Goal: Transaction & Acquisition: Subscribe to service/newsletter

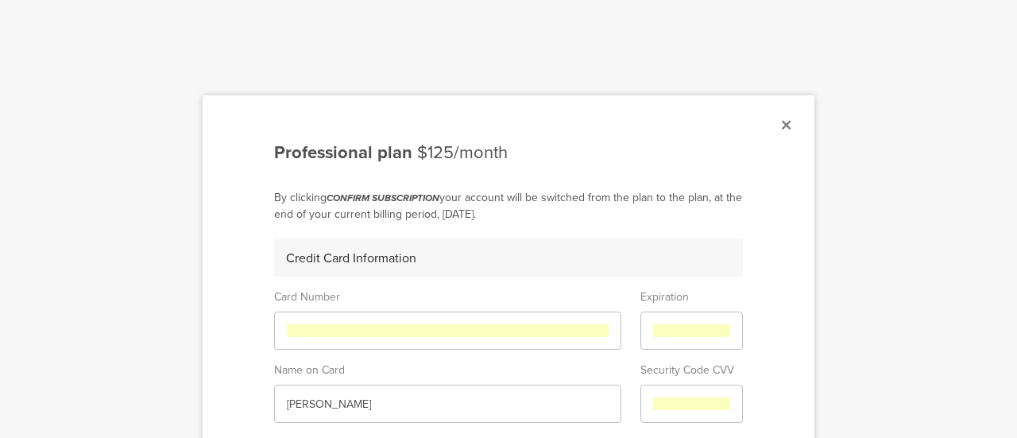
scroll to position [471, 0]
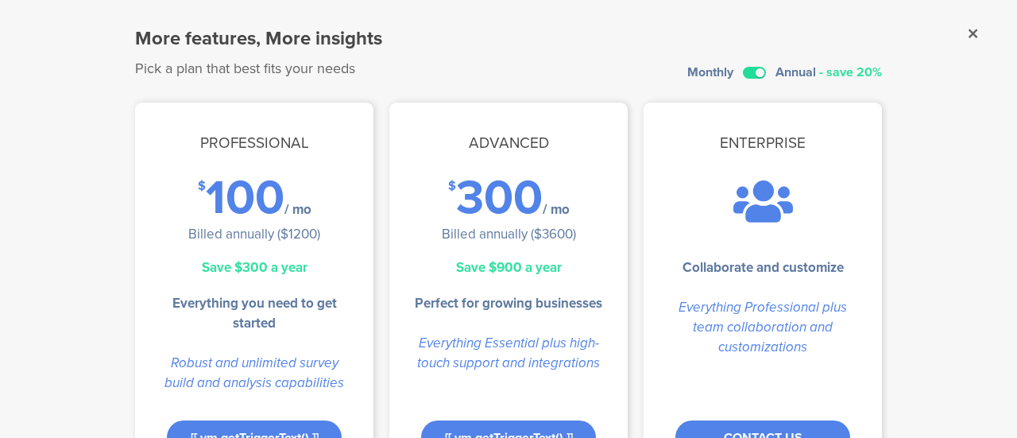
click at [755, 72] on label at bounding box center [754, 73] width 23 height 12
click at [0, 0] on input "checkbox" at bounding box center [0, 0] width 0 height 0
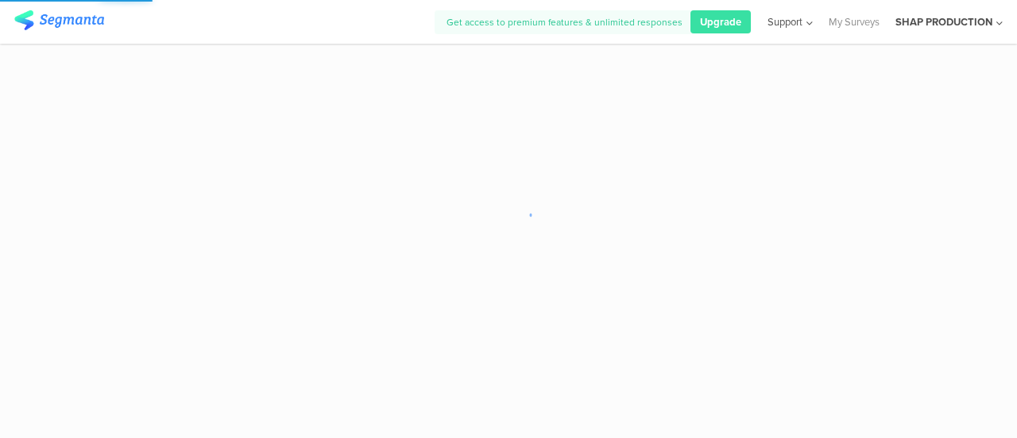
click at [781, 31] on div "Support" at bounding box center [789, 22] width 46 height 44
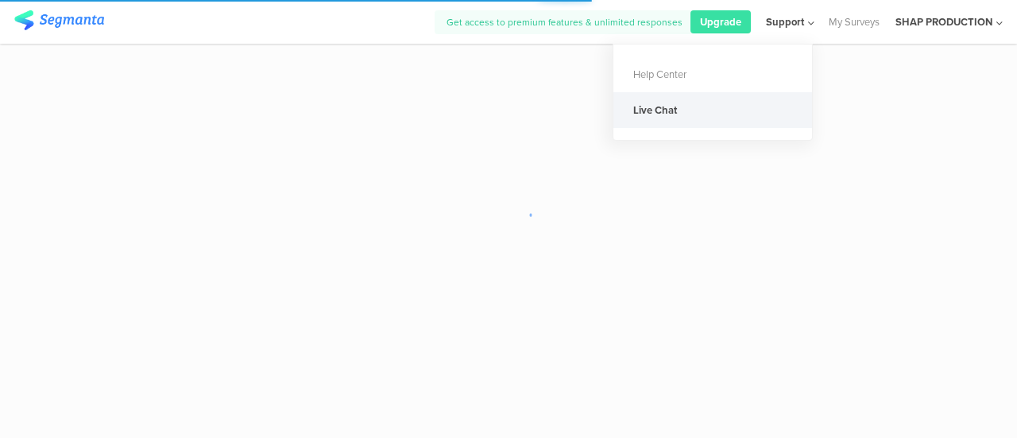
click at [719, 106] on div "Live Chat" at bounding box center [712, 110] width 199 height 36
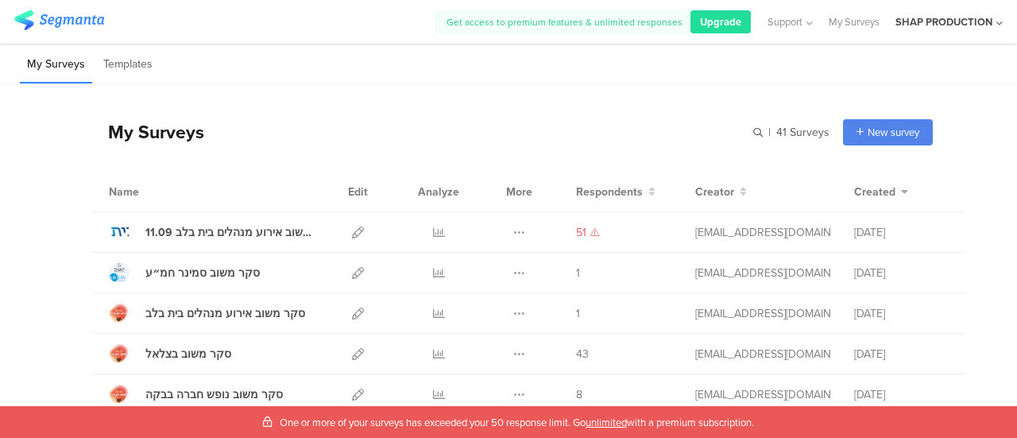
click at [718, 17] on span "Upgrade" at bounding box center [720, 21] width 41 height 15
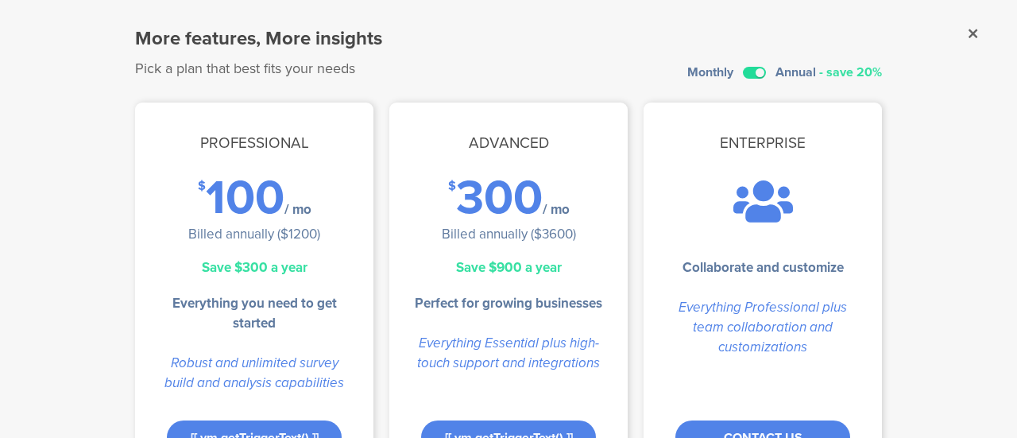
click at [743, 71] on label at bounding box center [754, 73] width 23 height 12
click at [0, 0] on input "checkbox" at bounding box center [0, 0] width 0 height 0
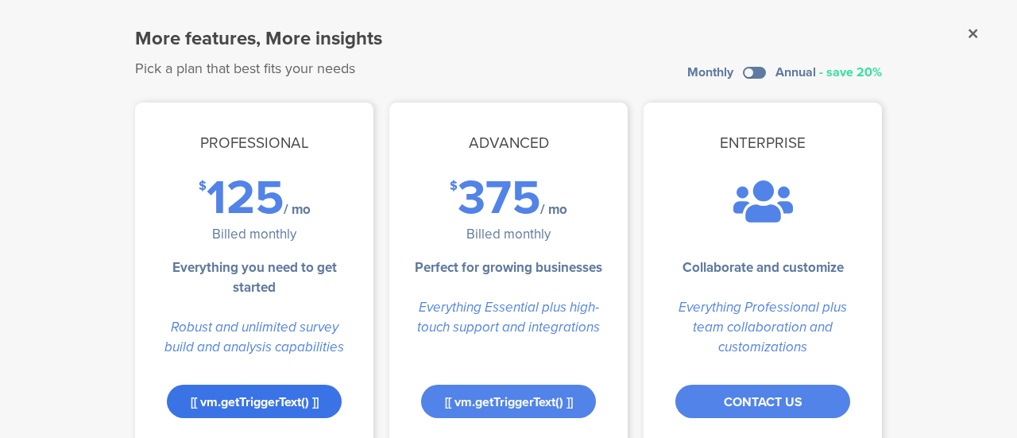
click at [272, 399] on div "[[ vm.getTriggerText() ]]" at bounding box center [254, 400] width 175 height 33
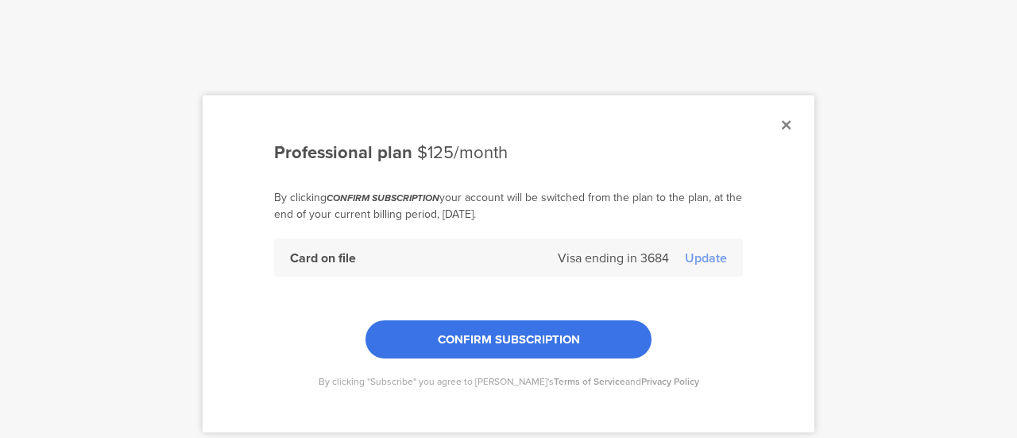
click at [560, 344] on span "CONFIRM SUBSCRIPTION" at bounding box center [509, 338] width 142 height 17
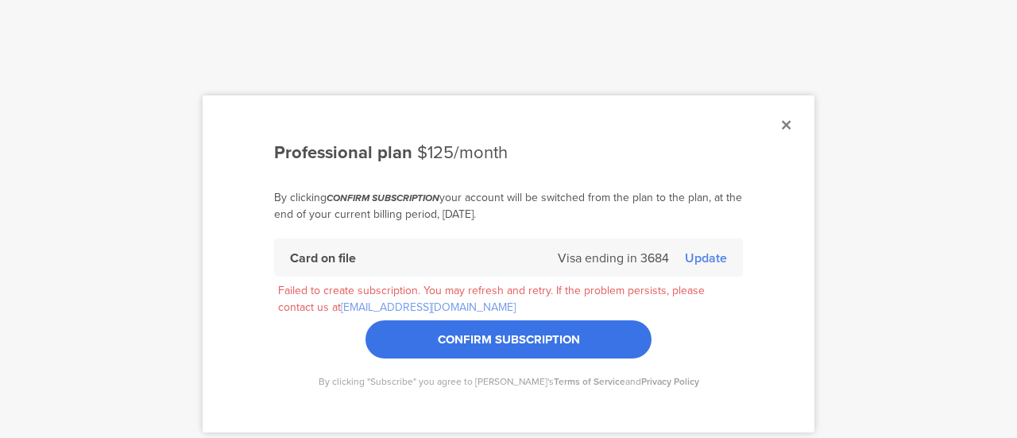
click at [691, 263] on div "Update" at bounding box center [706, 258] width 42 height 18
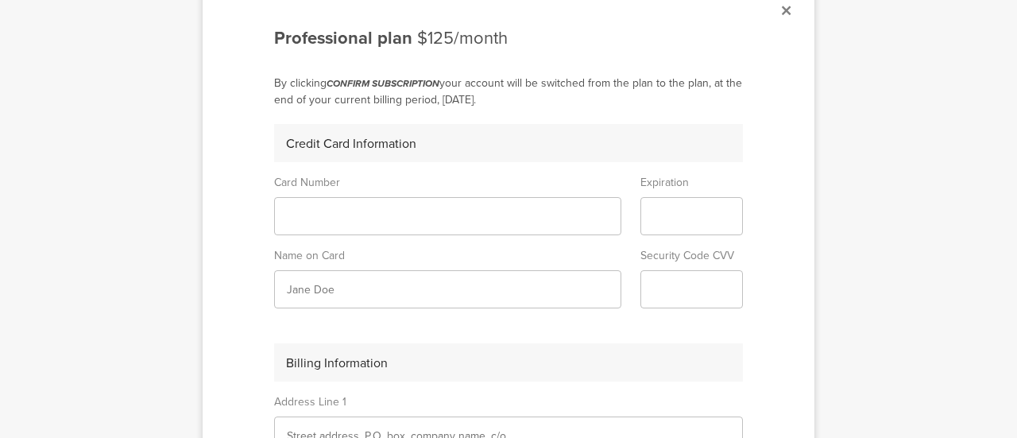
scroll to position [120, 0]
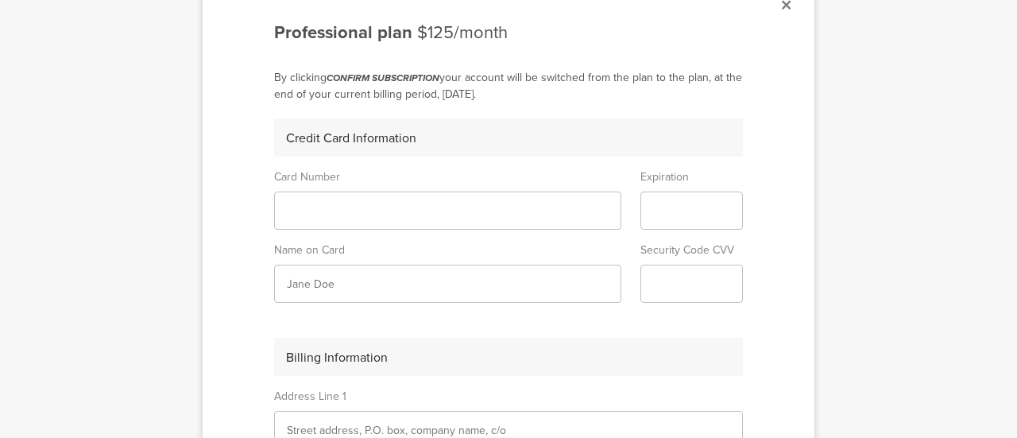
click at [925, 19] on div at bounding box center [508, 219] width 1017 height 438
click at [427, 284] on input "text" at bounding box center [448, 284] width 322 height 17
type input "א"
type input "tal shapira"
click at [542, 322] on div "Credit Card Information Card Number Expiration Name on Card tal shapira Securit…" at bounding box center [508, 393] width 469 height 550
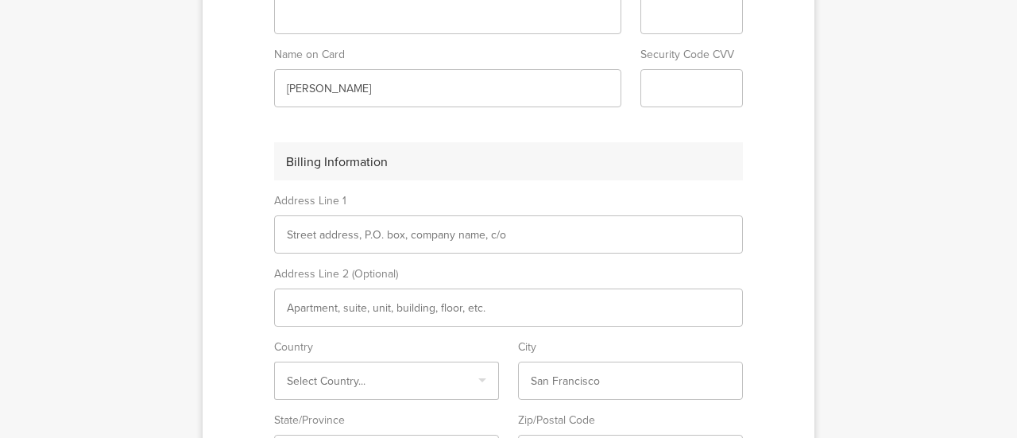
scroll to position [379, 0]
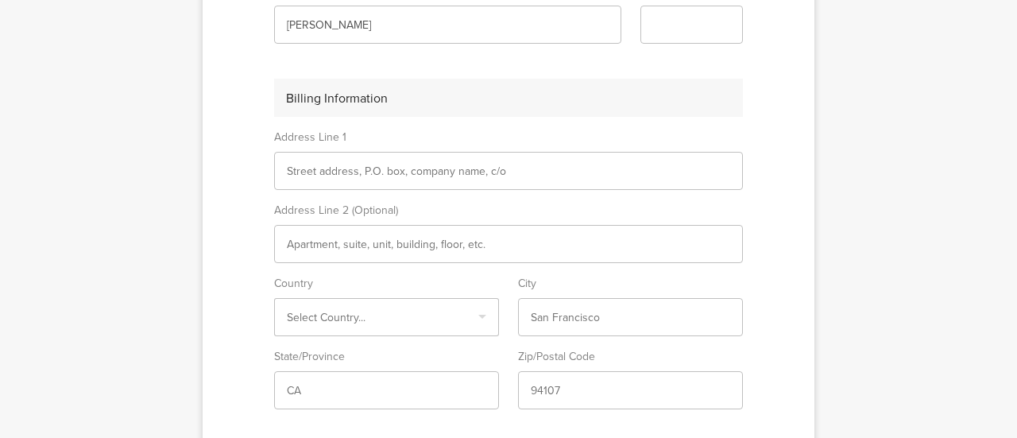
click at [458, 166] on input "text" at bounding box center [508, 171] width 443 height 17
type input "arlozerov 74"
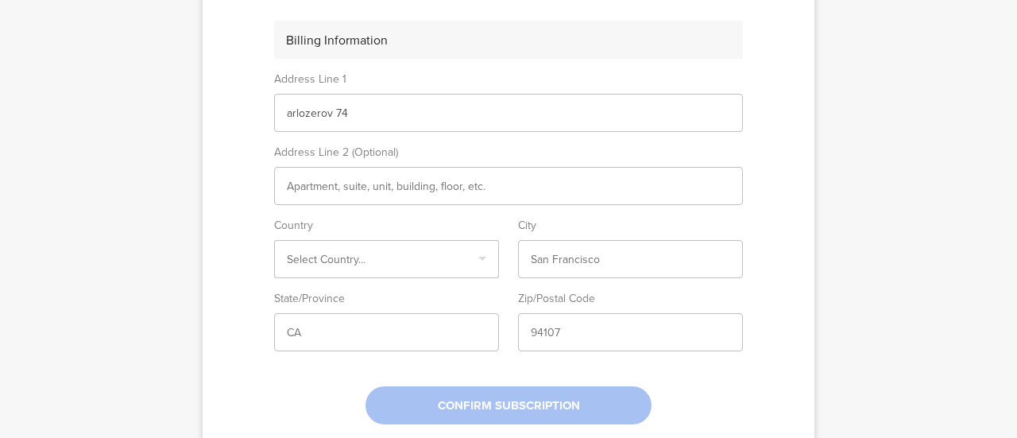
scroll to position [450, 0]
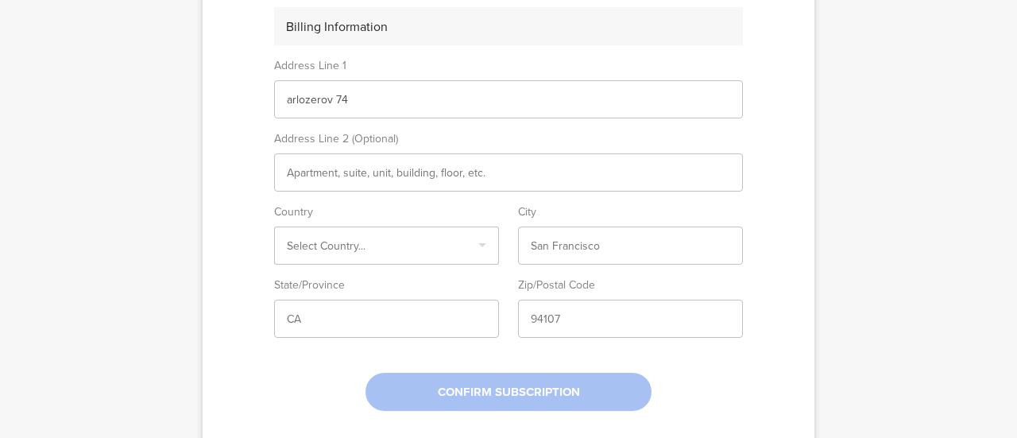
click at [407, 237] on input "Select box" at bounding box center [386, 245] width 199 height 17
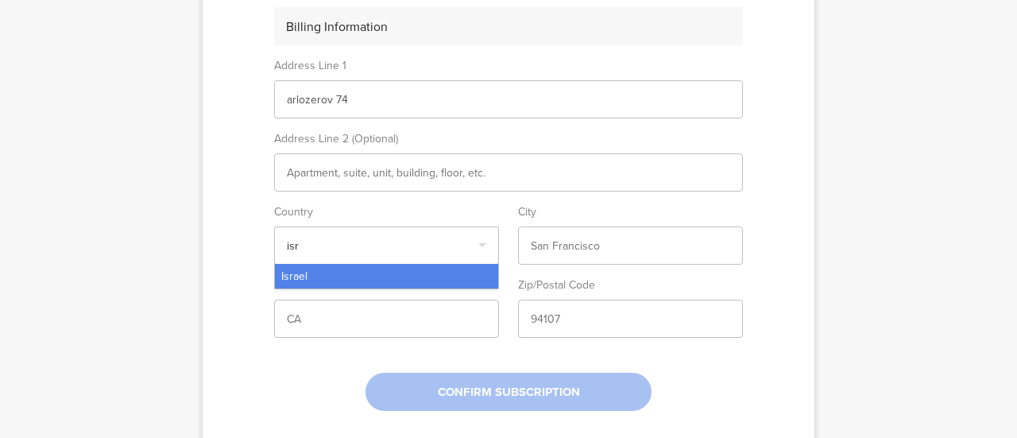
type input "isr"
click at [376, 268] on div "Israel" at bounding box center [386, 276] width 223 height 25
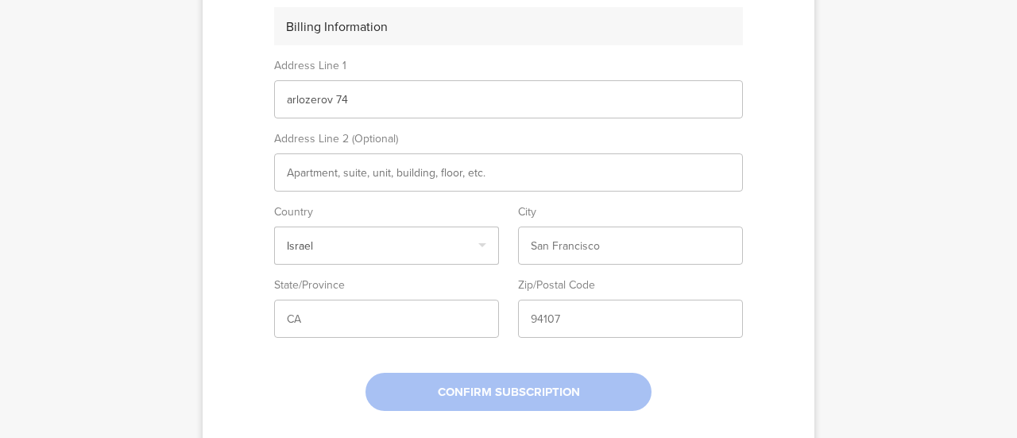
click at [573, 237] on input "text" at bounding box center [630, 245] width 199 height 17
type input "[GEOGRAPHIC_DATA]"
click at [448, 320] on input "text" at bounding box center [386, 319] width 199 height 17
click at [372, 326] on sg-form-field-input at bounding box center [386, 318] width 225 height 38
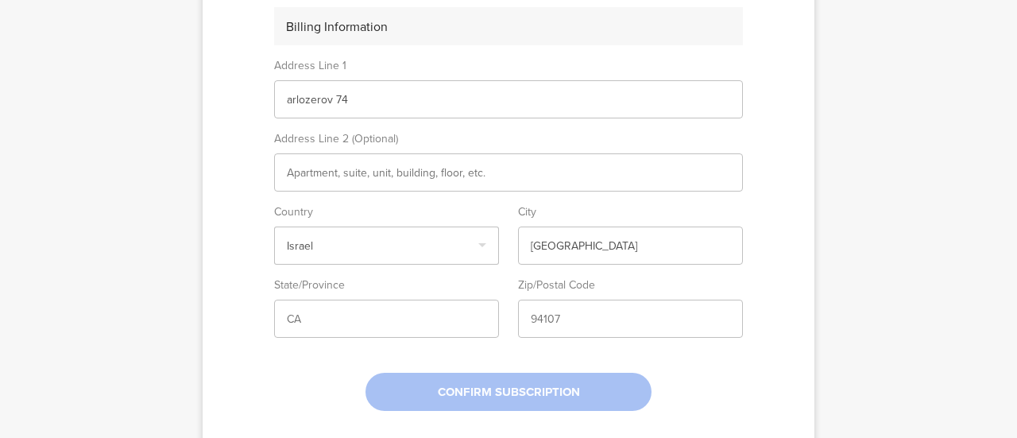
click at [346, 317] on input "text" at bounding box center [386, 319] width 199 height 17
type input "[GEOGRAPHIC_DATA]"
click at [556, 319] on input "text" at bounding box center [630, 319] width 199 height 17
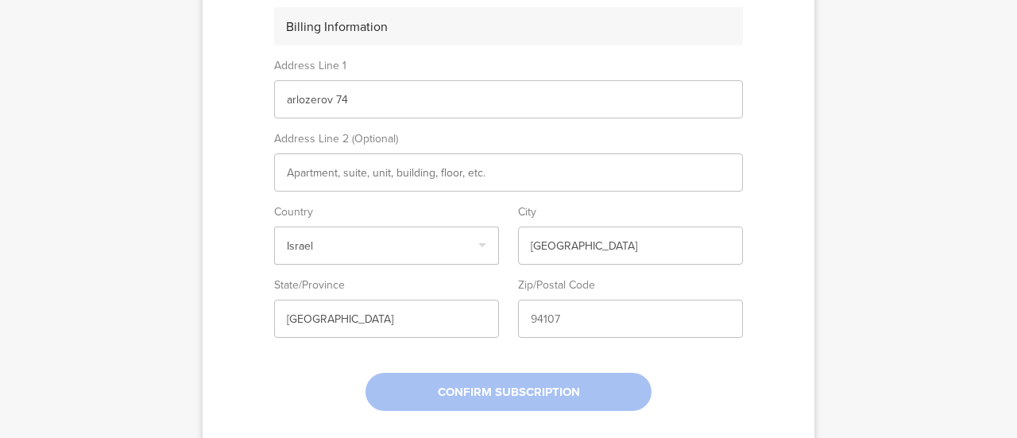
click at [556, 319] on input "text" at bounding box center [630, 319] width 199 height 17
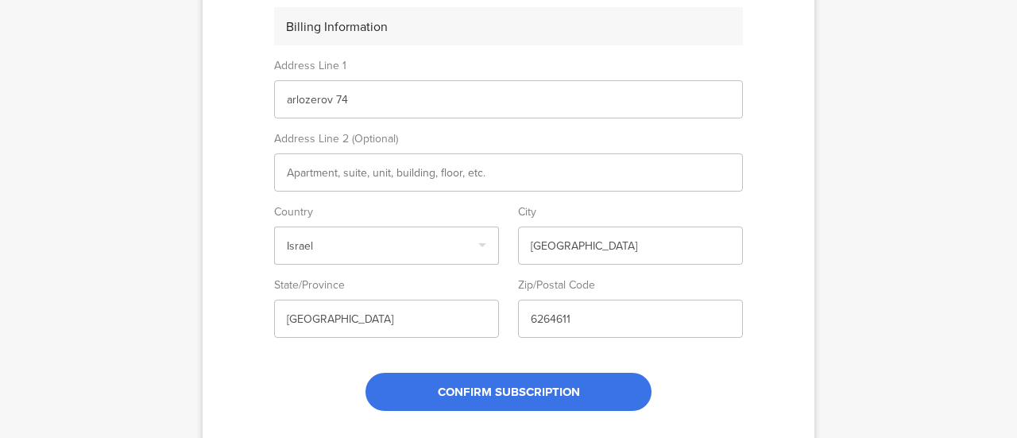
type input "6264611"
click at [502, 384] on span "CONFIRM SUBSCRIPTION" at bounding box center [509, 391] width 142 height 17
